Goal: Obtain resource: Obtain resource

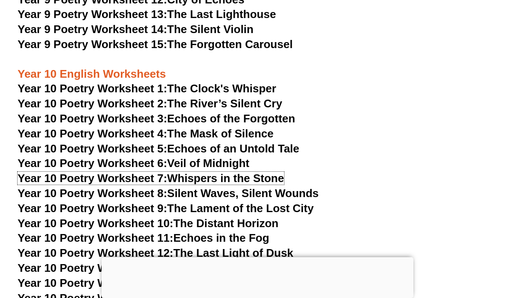
scroll to position [5983, 0]
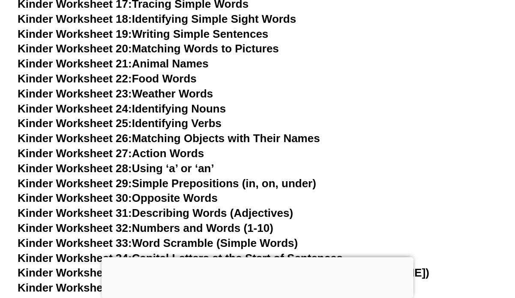
scroll to position [580, 0]
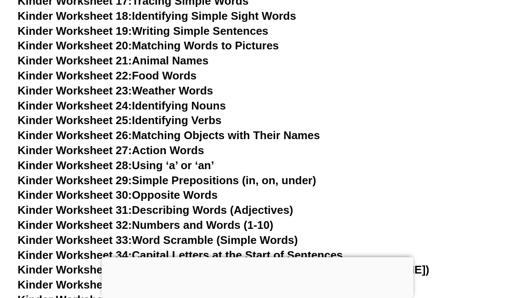
click at [194, 114] on link "Kinder Worksheet 25: Identifying Verbs" at bounding box center [120, 120] width 204 height 13
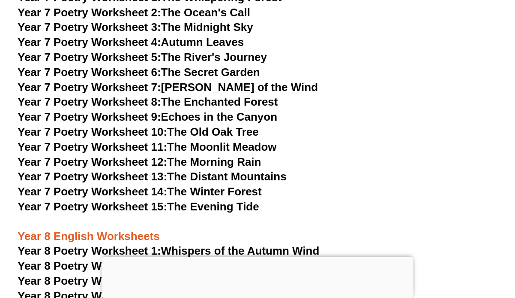
scroll to position [5444, 0]
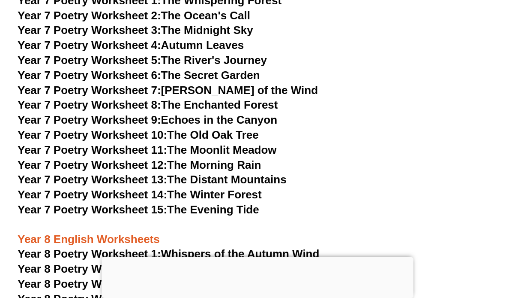
click at [224, 128] on link "Year 7 Poetry Worksheet 10: The Old Oak Tree" at bounding box center [138, 134] width 241 height 13
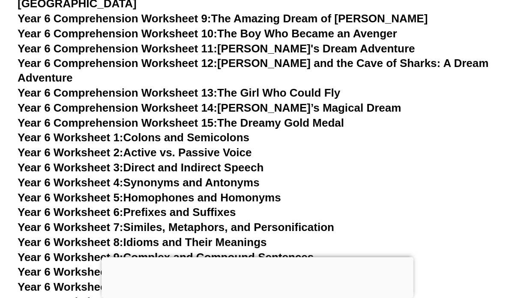
scroll to position [4903, 0]
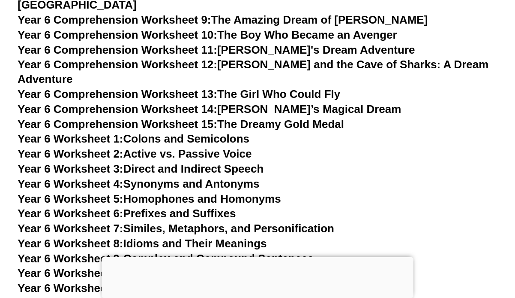
click at [285, 58] on link "Year 6 Comprehension Worksheet 12: Emma and the Cave of Sharks: A Dream Adventu…" at bounding box center [253, 71] width 471 height 27
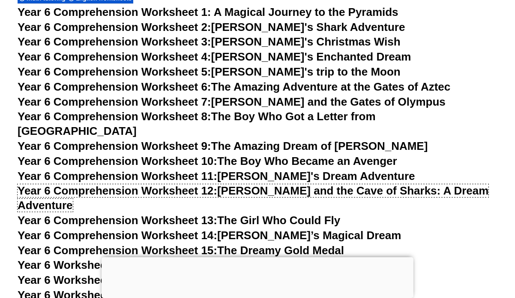
scroll to position [4774, 0]
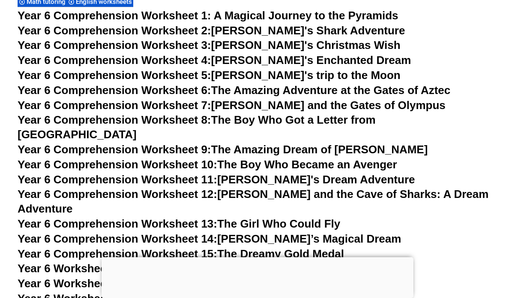
click at [252, 158] on link "Year 6 Comprehension Worksheet 10: The Boy Who Became an Avenger" at bounding box center [208, 164] width 380 height 13
